Goal: Find specific page/section: Find specific page/section

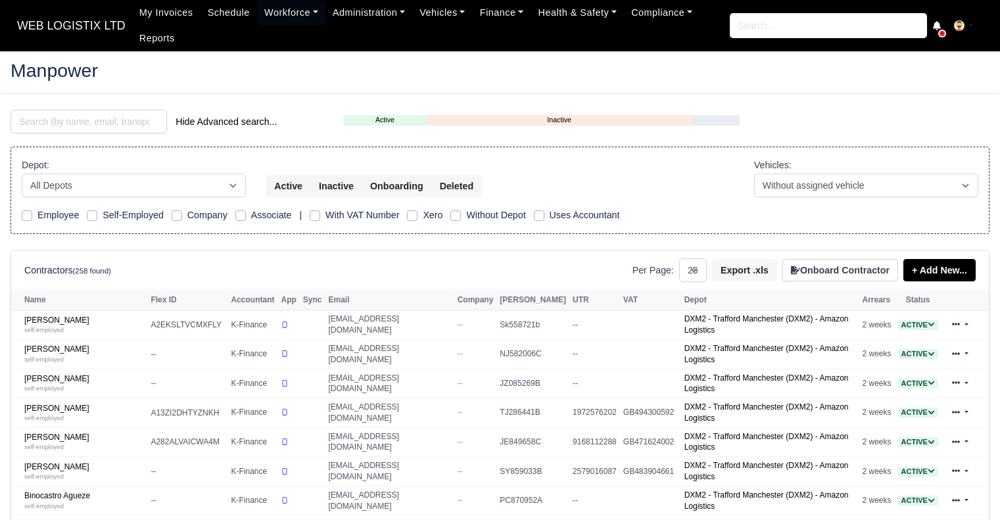
select select "25"
click at [124, 126] on input "search" at bounding box center [89, 122] width 156 height 24
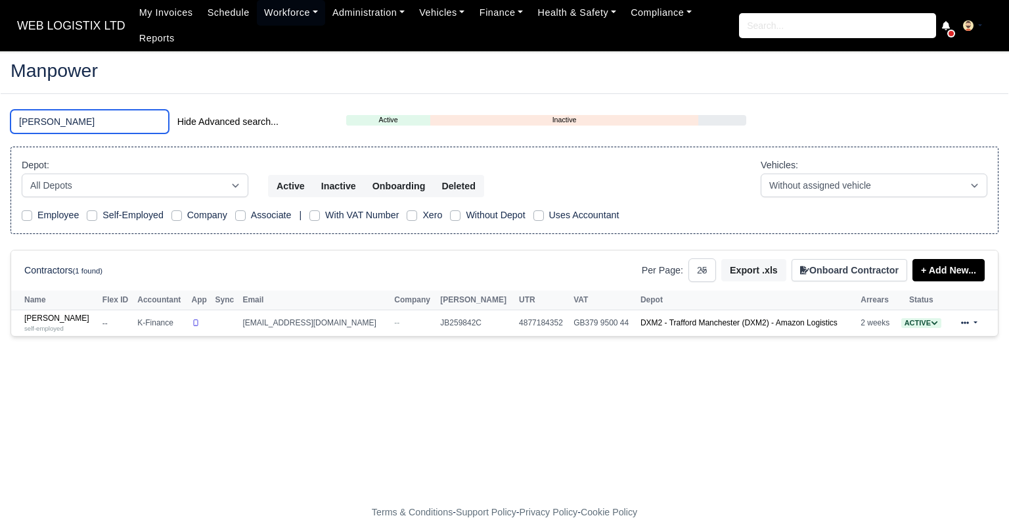
type input "carroll"
click at [89, 313] on link "Jason Rushton-Carroll self-employed" at bounding box center [60, 322] width 72 height 19
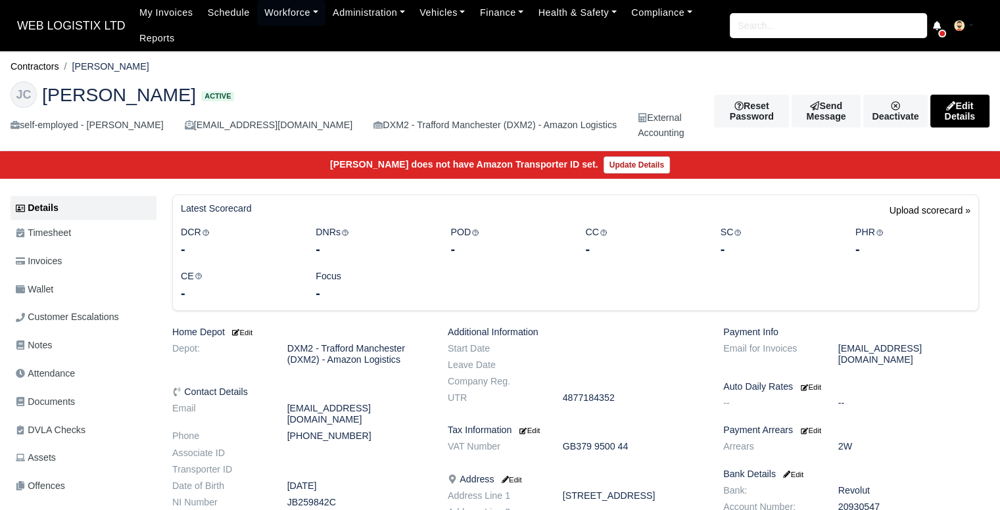
click at [66, 428] on span "DVLA Checks" at bounding box center [51, 430] width 70 height 15
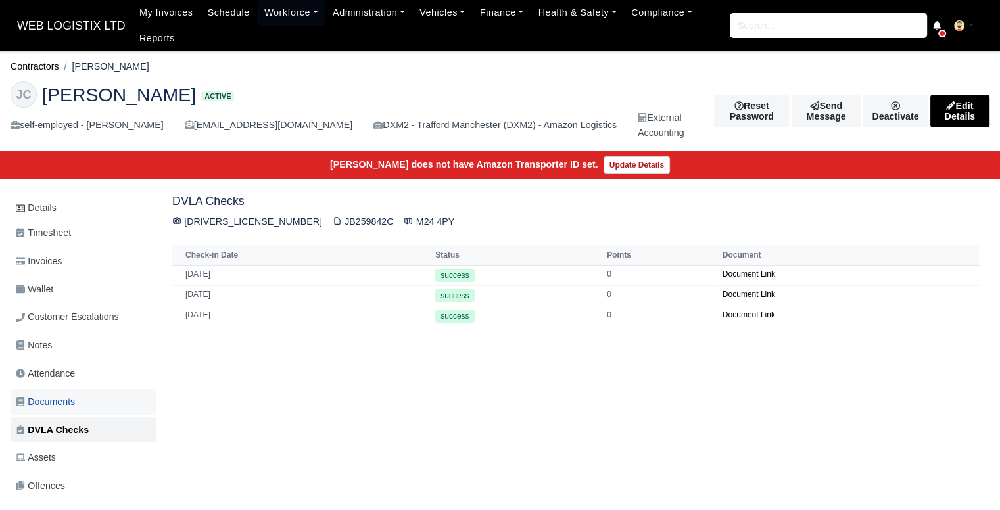
click at [72, 391] on link "Documents" at bounding box center [84, 402] width 146 height 26
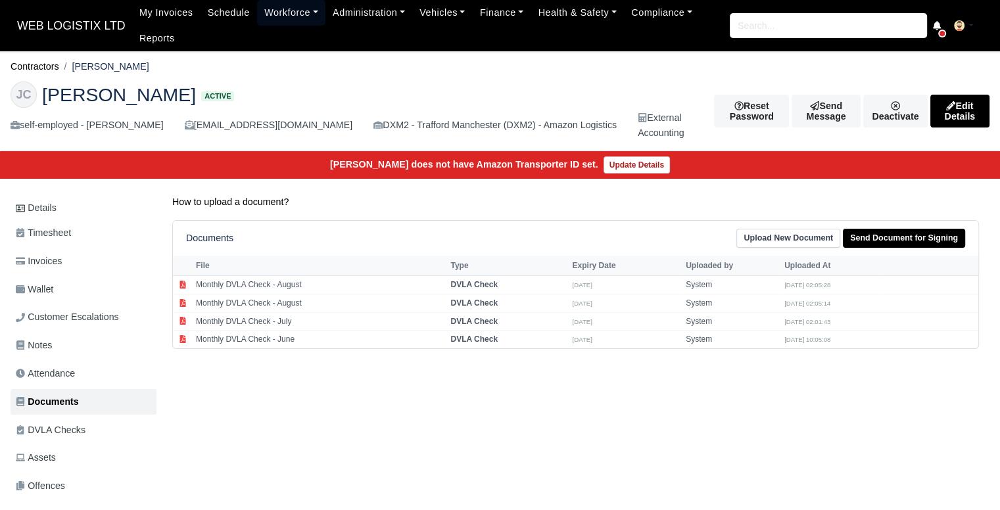
click at [300, 12] on link "Workforce" at bounding box center [291, 13] width 68 height 26
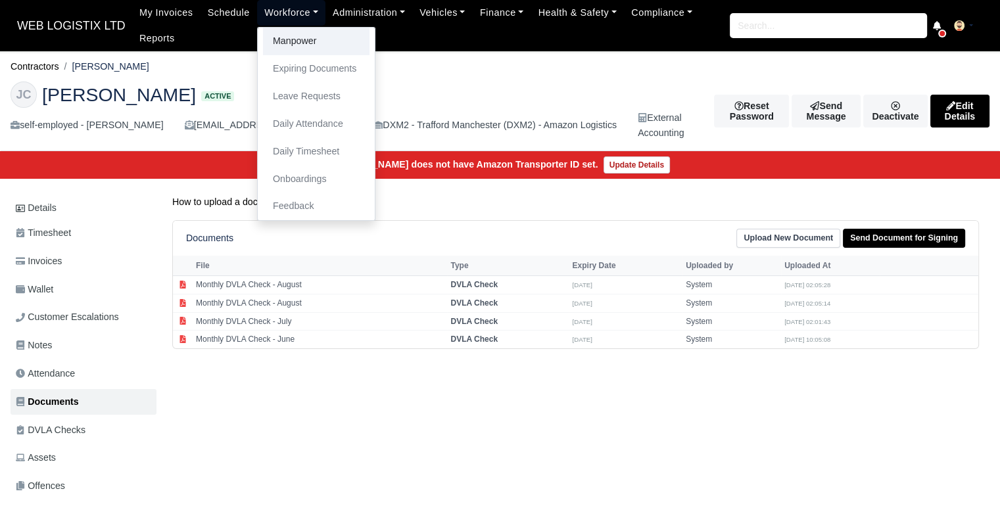
click at [302, 33] on link "Manpower" at bounding box center [316, 42] width 106 height 28
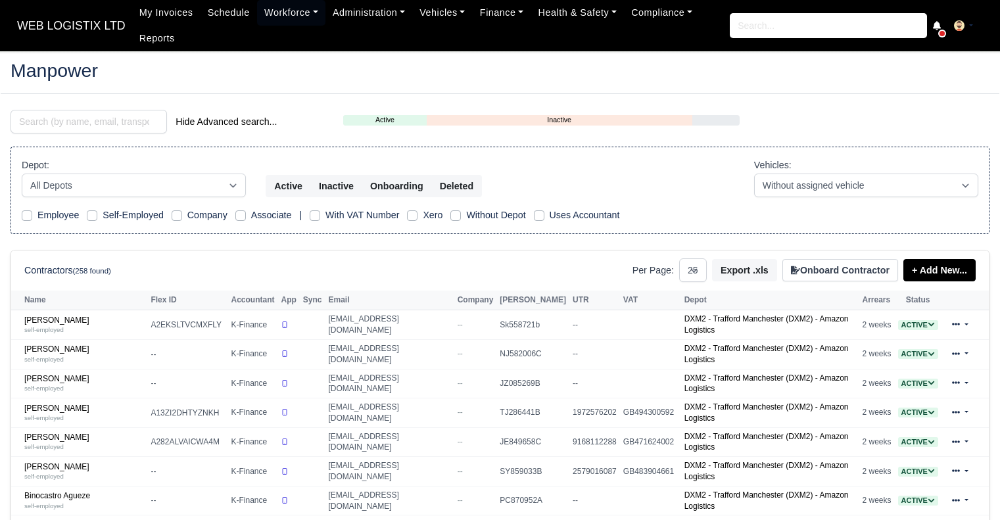
select select "25"
click at [141, 126] on input "search" at bounding box center [89, 122] width 156 height 24
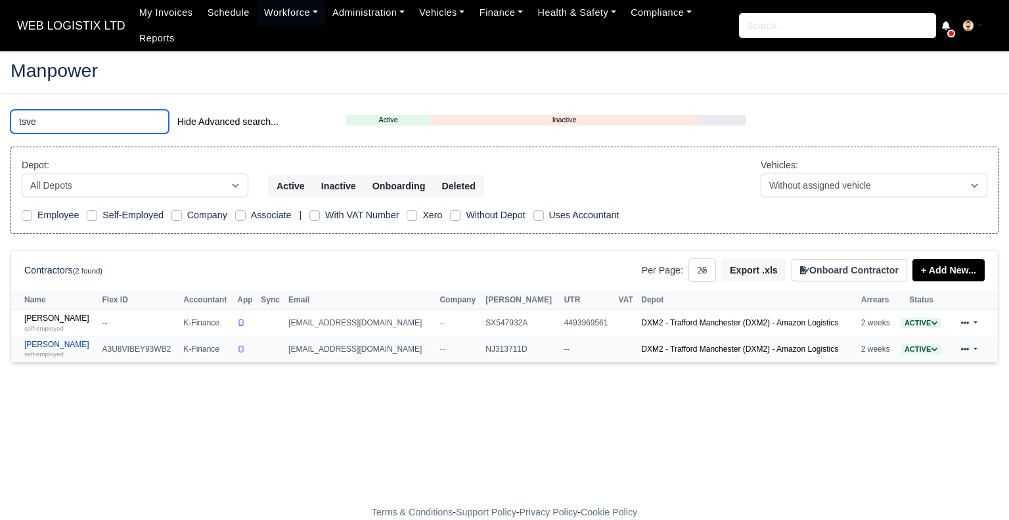
type input "tsve"
click at [50, 349] on div "self-employed" at bounding box center [60, 353] width 72 height 9
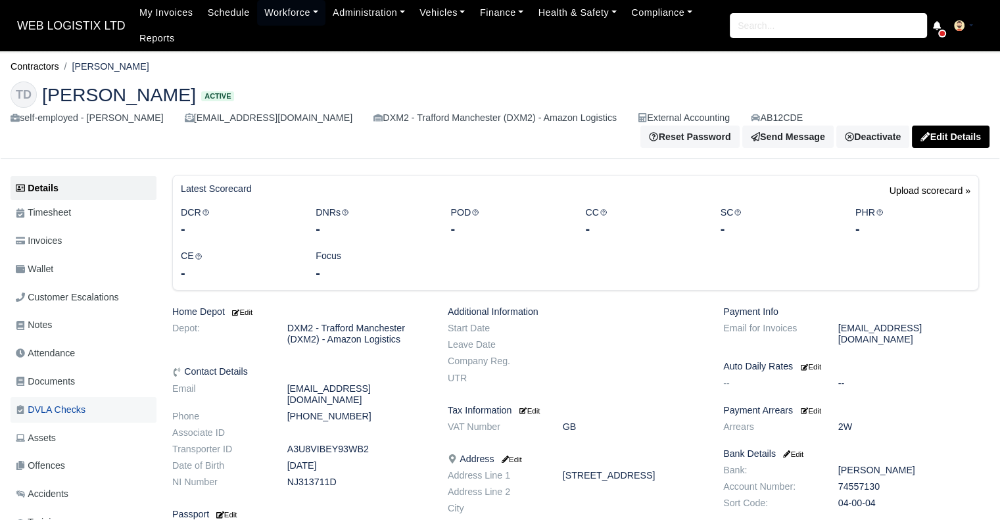
click at [78, 420] on link "DVLA Checks" at bounding box center [84, 410] width 146 height 26
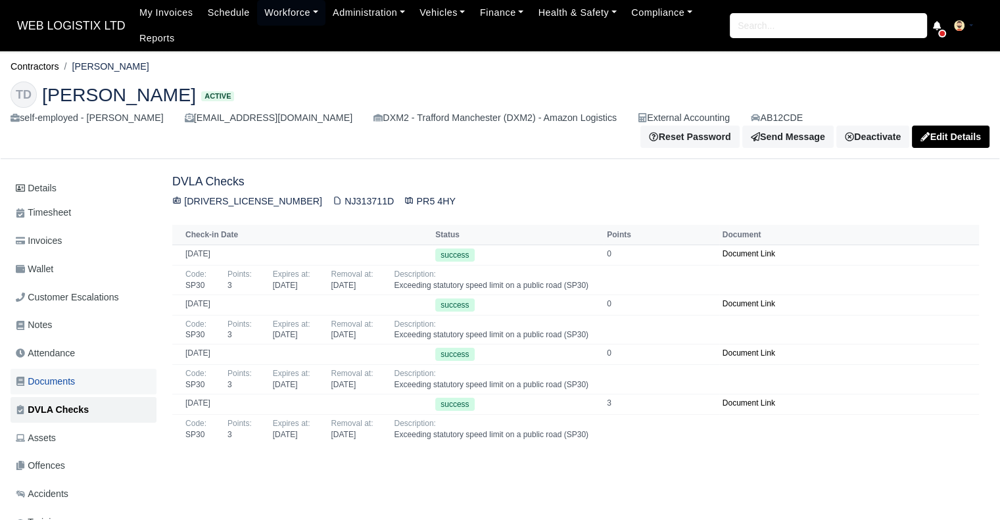
click at [65, 381] on span "Documents" at bounding box center [45, 381] width 59 height 15
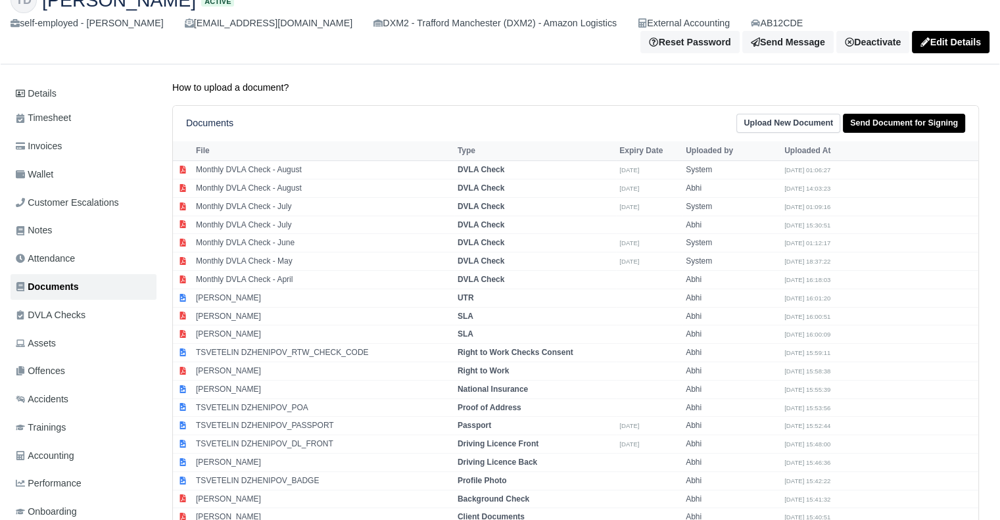
scroll to position [98, 0]
